Goal: Find specific page/section: Find specific page/section

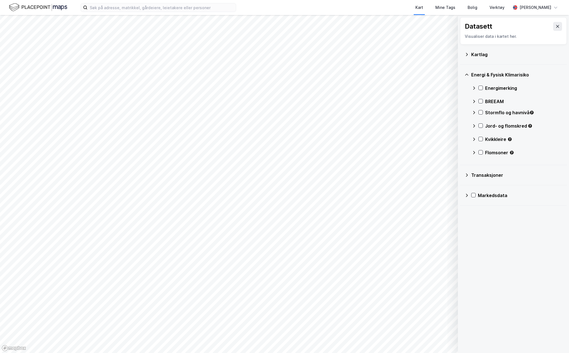
click at [466, 173] on icon at bounding box center [467, 175] width 4 height 4
click at [475, 184] on icon at bounding box center [474, 186] width 4 height 4
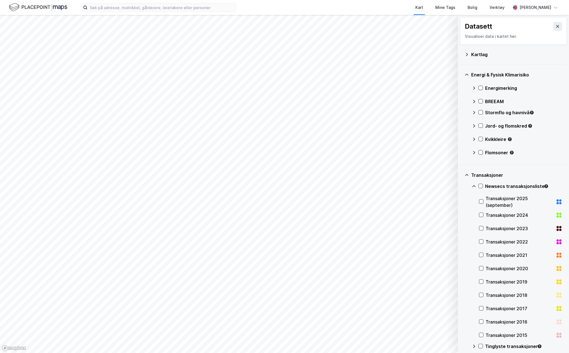
click at [475, 185] on icon at bounding box center [474, 186] width 4 height 4
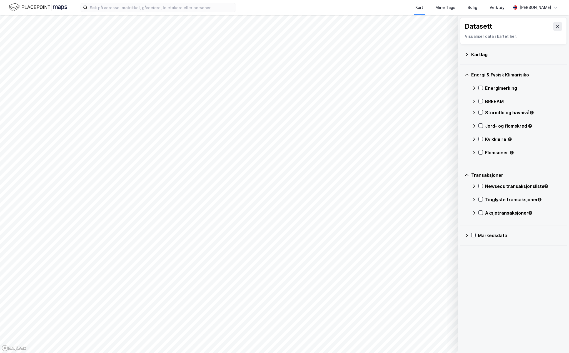
click at [477, 198] on div "Tinglyste transaksjoner" at bounding box center [517, 201] width 91 height 13
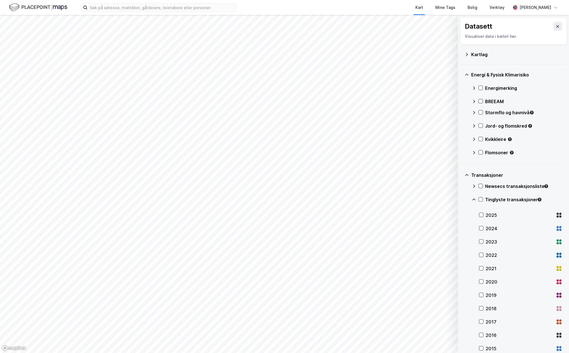
click at [477, 198] on div "Tinglyste transaksjoner" at bounding box center [517, 201] width 91 height 13
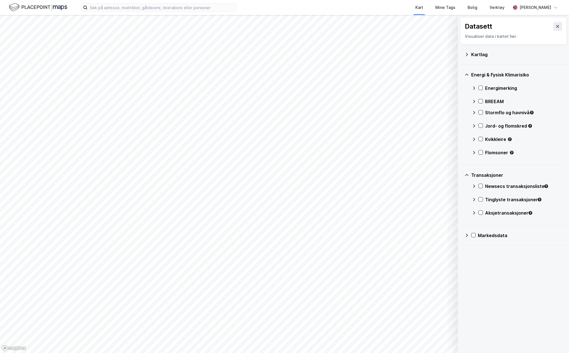
click at [474, 187] on icon at bounding box center [474, 186] width 4 height 4
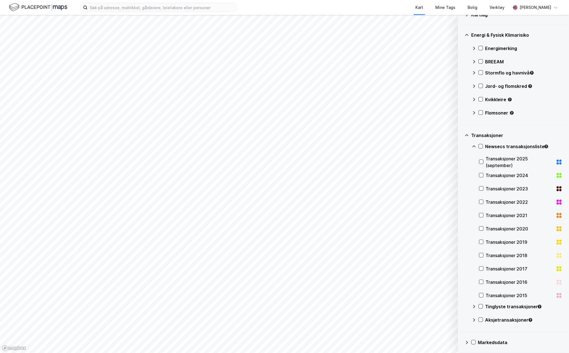
scroll to position [42, 0]
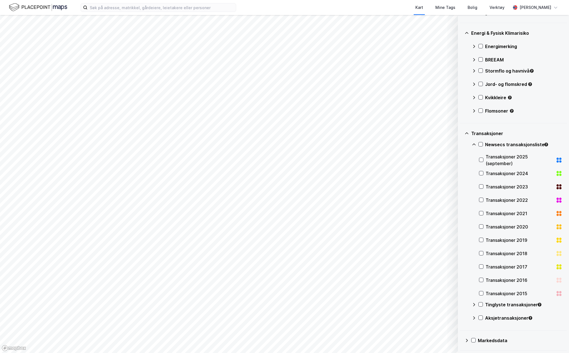
click at [472, 144] on icon at bounding box center [474, 144] width 4 height 4
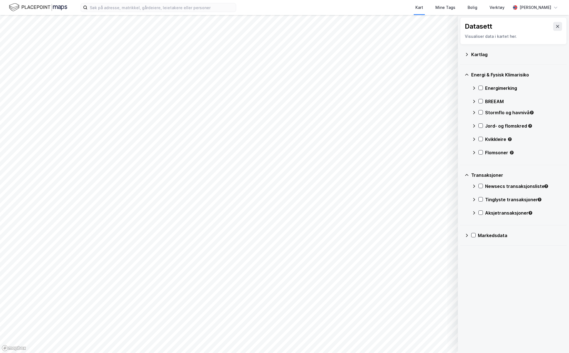
click at [474, 197] on div "Tinglyste transaksjoner" at bounding box center [517, 201] width 91 height 13
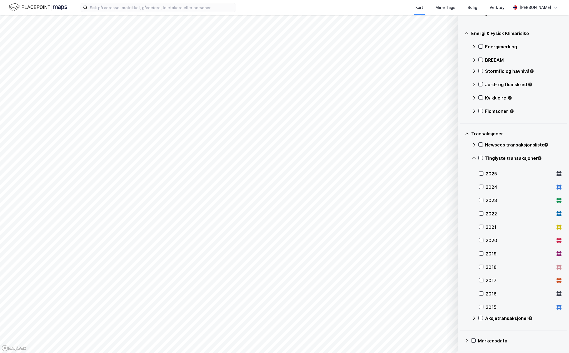
scroll to position [42, 0]
click at [476, 157] on icon at bounding box center [474, 158] width 4 height 4
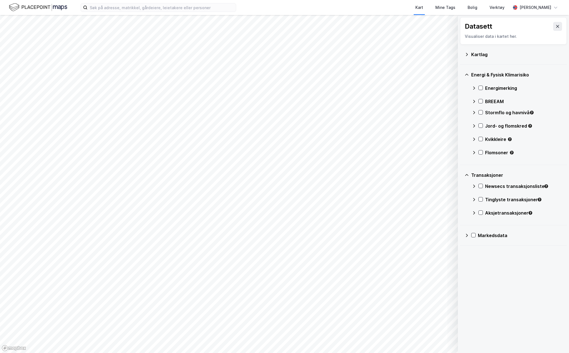
scroll to position [0, 0]
click at [476, 212] on icon at bounding box center [474, 213] width 4 height 4
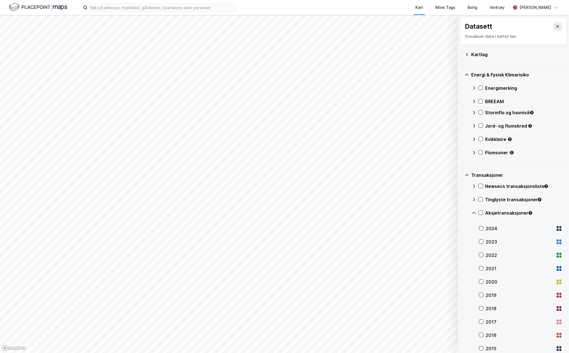
scroll to position [28, 0]
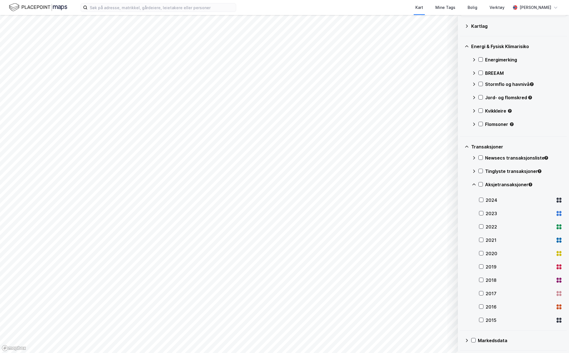
click at [473, 183] on icon at bounding box center [474, 184] width 4 height 4
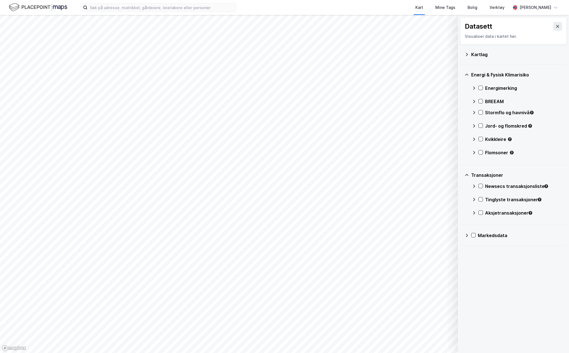
scroll to position [0, 0]
click at [467, 236] on icon at bounding box center [467, 235] width 4 height 4
click at [475, 247] on icon at bounding box center [474, 249] width 4 height 4
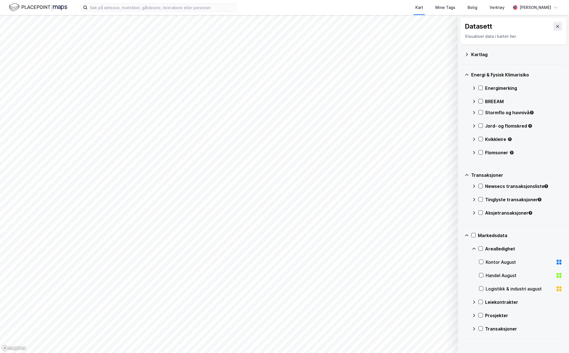
click at [474, 301] on icon at bounding box center [474, 302] width 4 height 4
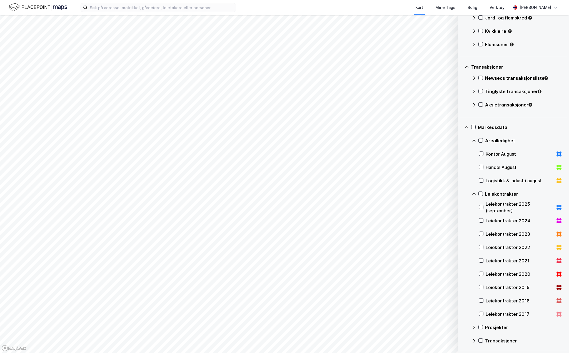
scroll to position [108, 0]
click at [474, 326] on icon at bounding box center [474, 327] width 4 height 4
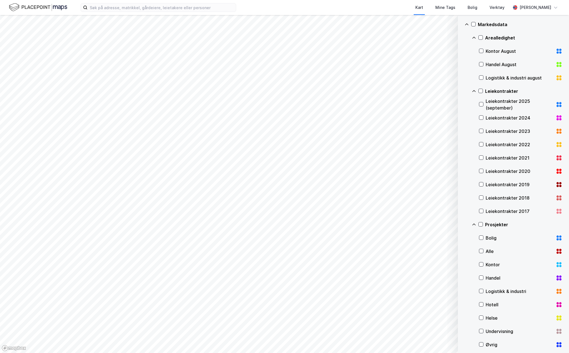
scroll to position [229, 0]
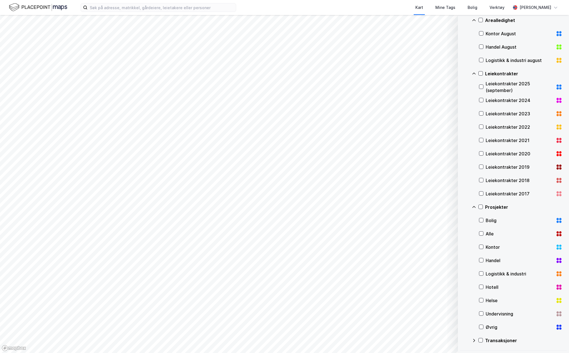
click at [474, 340] on icon at bounding box center [474, 340] width 4 height 4
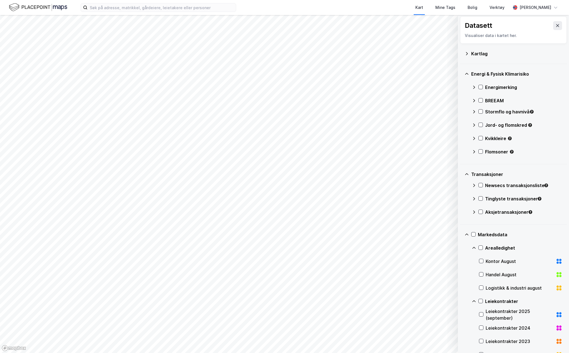
scroll to position [0, 0]
click at [476, 302] on icon at bounding box center [474, 302] width 4 height 4
click at [474, 317] on icon at bounding box center [474, 315] width 4 height 4
click at [474, 327] on icon at bounding box center [474, 329] width 4 height 4
click at [467, 73] on icon at bounding box center [467, 75] width 4 height 4
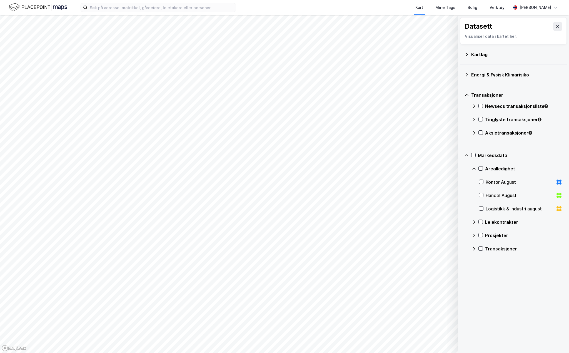
click at [467, 91] on div "Transaksjoner" at bounding box center [514, 94] width 98 height 13
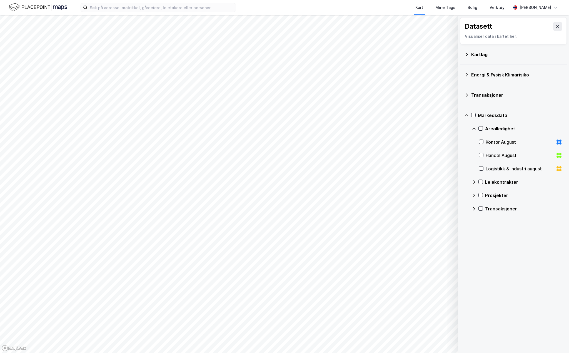
click at [474, 128] on icon at bounding box center [474, 128] width 4 height 4
click at [474, 142] on icon at bounding box center [474, 142] width 4 height 4
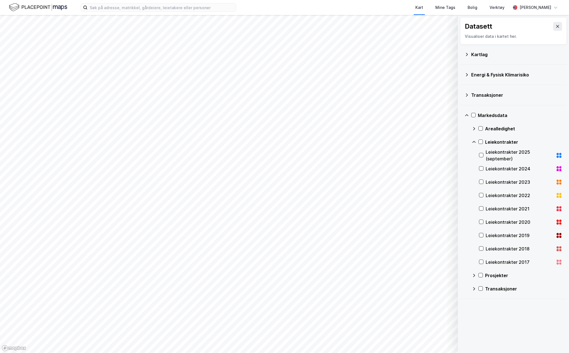
click at [473, 142] on icon at bounding box center [474, 142] width 3 height 2
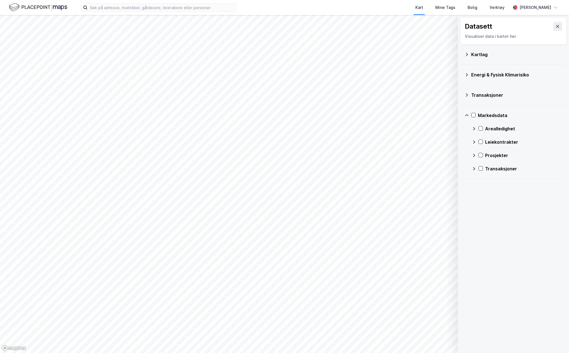
click at [475, 153] on icon at bounding box center [474, 155] width 4 height 4
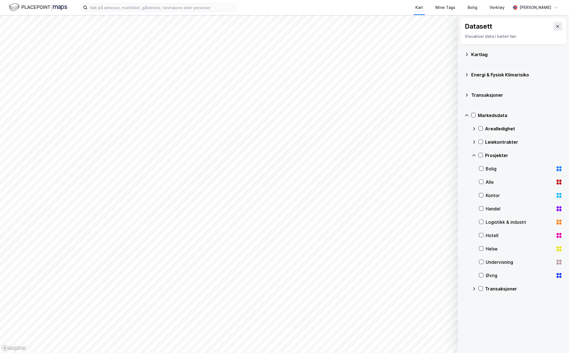
click at [474, 154] on icon at bounding box center [474, 155] width 4 height 4
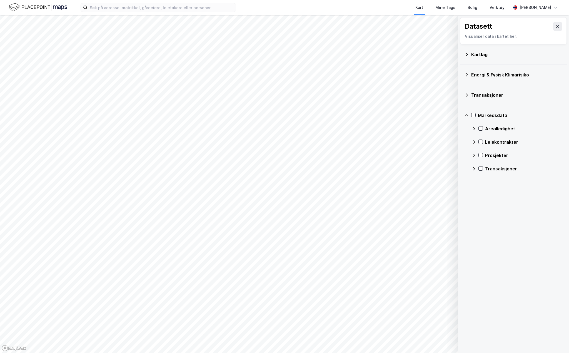
click at [475, 168] on icon at bounding box center [474, 169] width 4 height 4
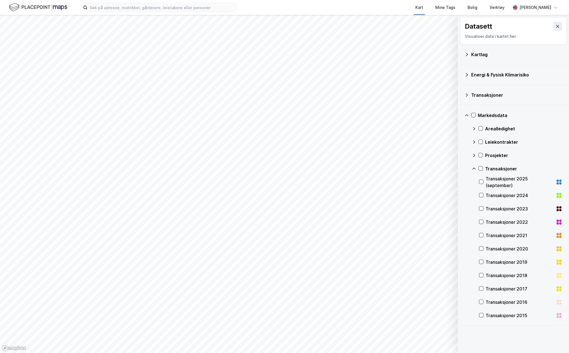
drag, startPoint x: 466, startPoint y: 116, endPoint x: 467, endPoint y: 109, distance: 7.3
click at [466, 116] on icon at bounding box center [467, 115] width 4 height 4
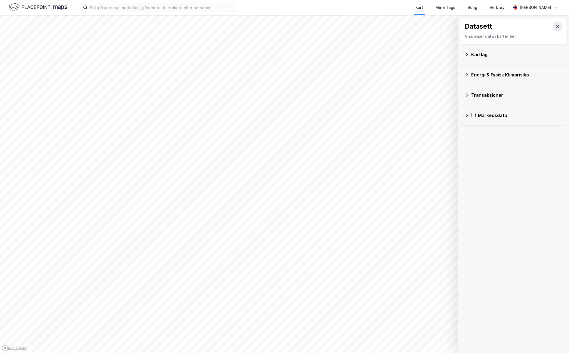
click at [467, 75] on icon at bounding box center [467, 75] width 4 height 4
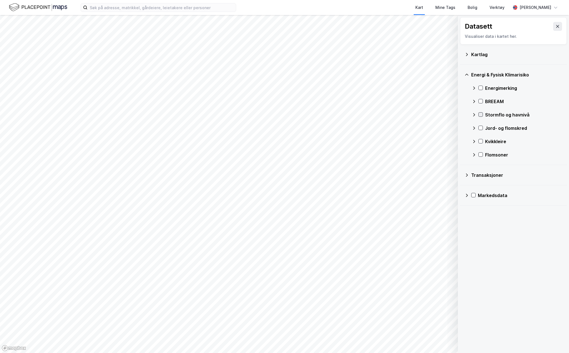
click at [479, 114] on icon at bounding box center [481, 115] width 4 height 4
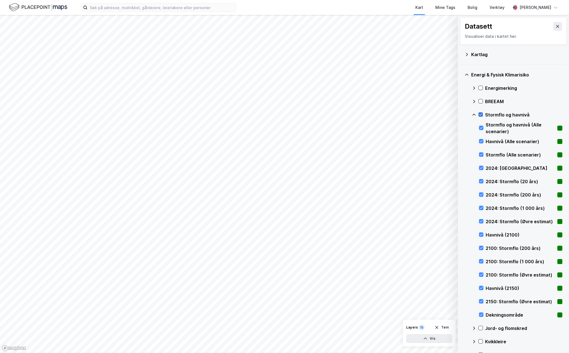
click at [475, 115] on icon at bounding box center [474, 115] width 4 height 4
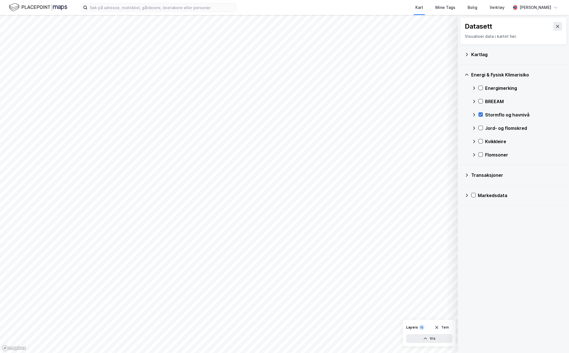
click at [481, 114] on icon at bounding box center [481, 115] width 4 height 4
click at [473, 115] on icon at bounding box center [474, 112] width 4 height 4
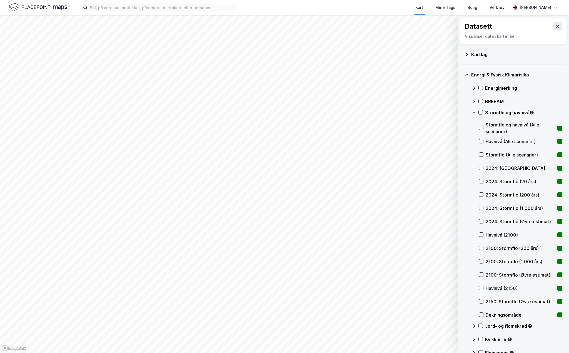
click at [473, 113] on icon at bounding box center [474, 112] width 3 height 2
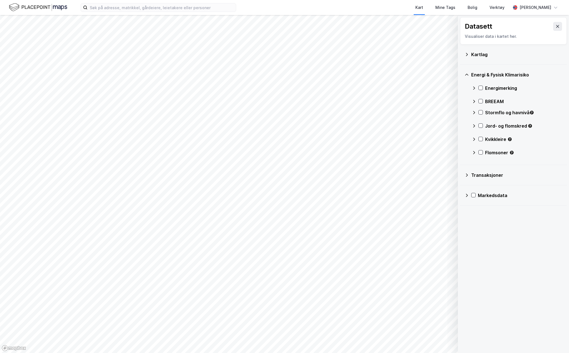
click at [474, 90] on div "Energimerking" at bounding box center [517, 87] width 91 height 13
